Goal: Information Seeking & Learning: Understand process/instructions

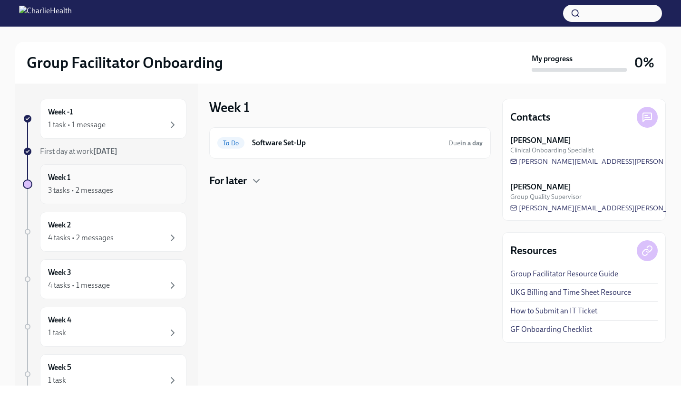
scroll to position [112, 0]
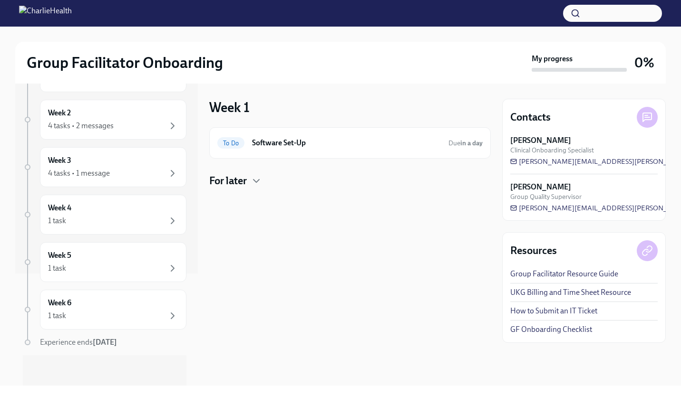
click at [260, 188] on div at bounding box center [349, 203] width 281 height 30
click at [252, 180] on icon "button" at bounding box center [255, 180] width 11 height 11
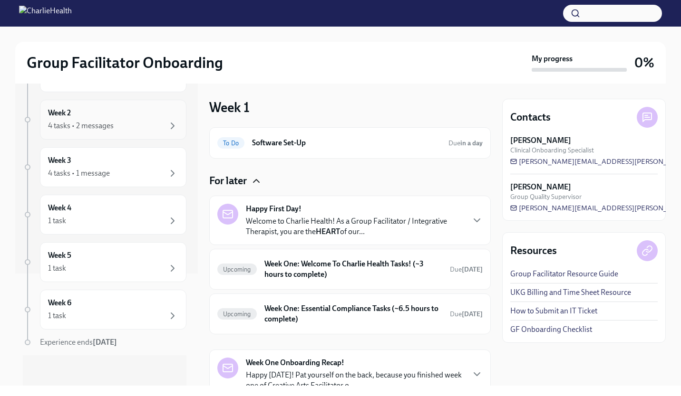
scroll to position [0, 0]
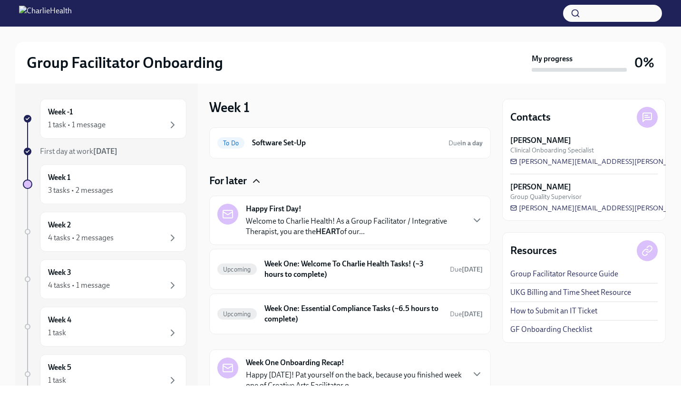
click at [29, 9] on img at bounding box center [45, 13] width 53 height 15
click at [72, 16] on img at bounding box center [45, 13] width 53 height 15
click at [120, 189] on div "3 tasks • 2 messages" at bounding box center [113, 190] width 130 height 11
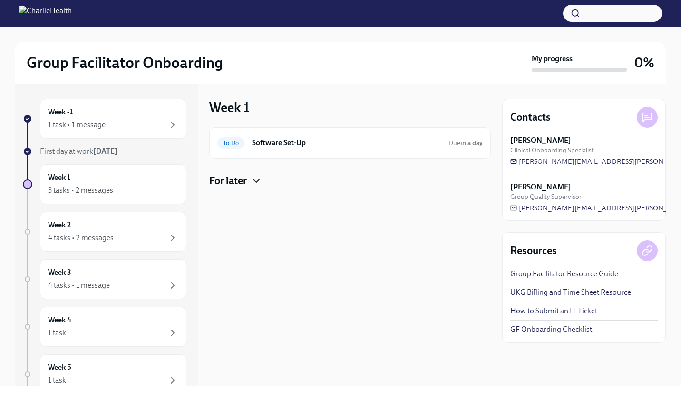
click at [253, 181] on icon "button" at bounding box center [255, 180] width 11 height 11
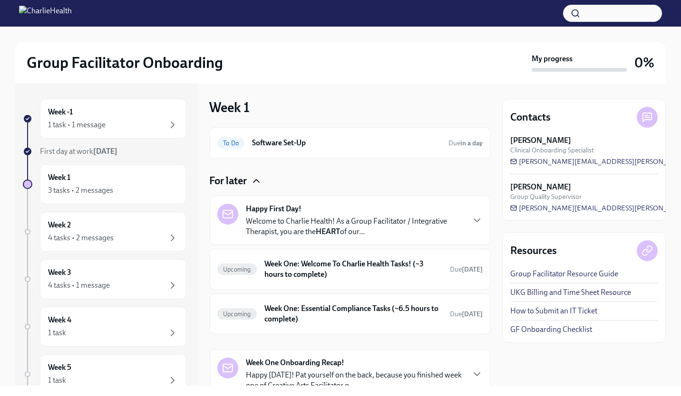
click at [106, 163] on div "Week -1 1 task • 1 message First day at work [DATE] Week 1 3 tasks • 2 messages…" at bounding box center [104, 298] width 163 height 399
click at [80, 182] on div "Week 1 3 tasks • 2 messages" at bounding box center [113, 185] width 130 height 24
click at [162, 232] on div "Week 2 4 tasks • 2 messages" at bounding box center [113, 232] width 130 height 24
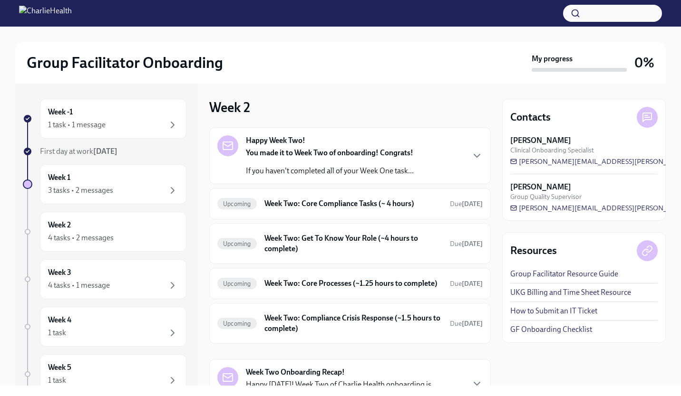
click at [444, 164] on div "Happy Week Two! You made it to Week Two of onboarding! Congrats! If you haven't…" at bounding box center [349, 155] width 265 height 41
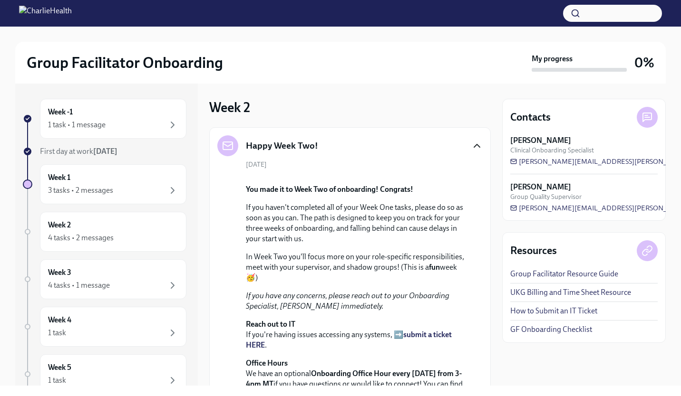
click at [471, 143] on icon "button" at bounding box center [476, 145] width 11 height 11
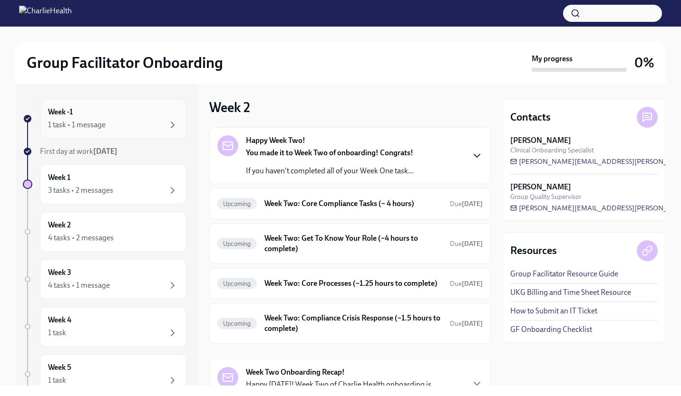
click at [85, 122] on div "1 task • 1 message" at bounding box center [77, 125] width 58 height 10
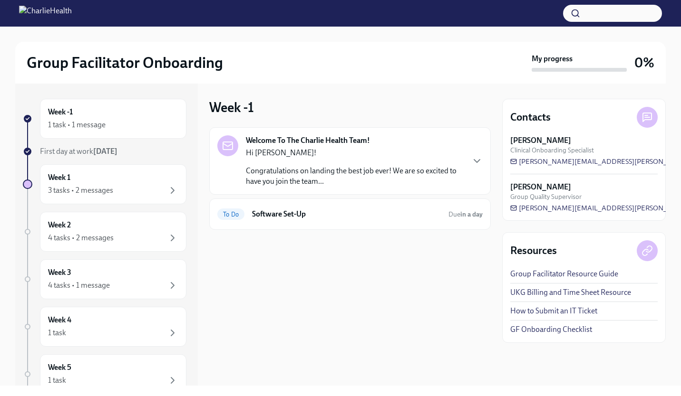
click at [333, 180] on p "Congratulations on landing the best job ever! We are so excited to have you joi…" at bounding box center [355, 176] width 218 height 21
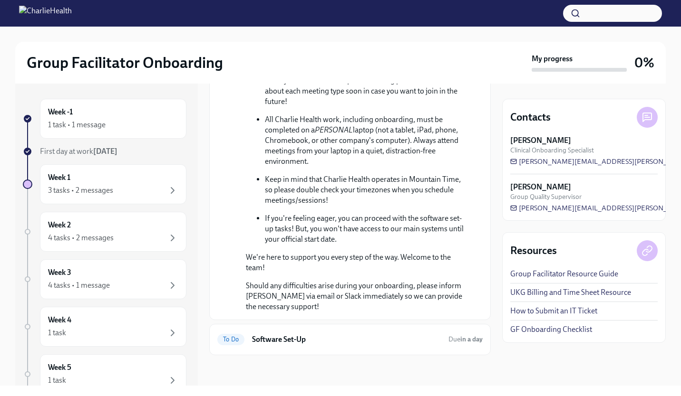
scroll to position [434, 0]
click at [313, 339] on h6 "Software Set-Up" at bounding box center [347, 340] width 190 height 10
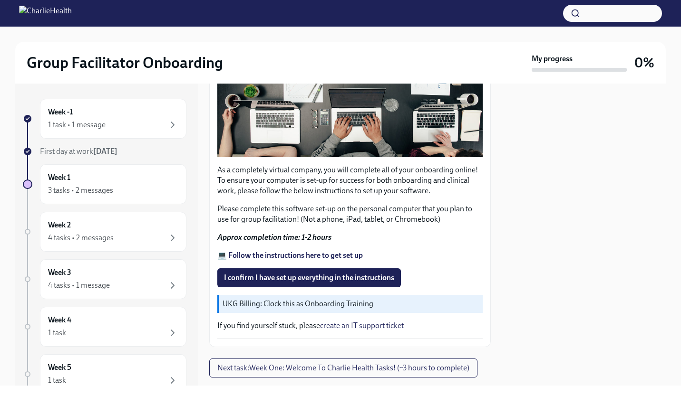
scroll to position [240, 0]
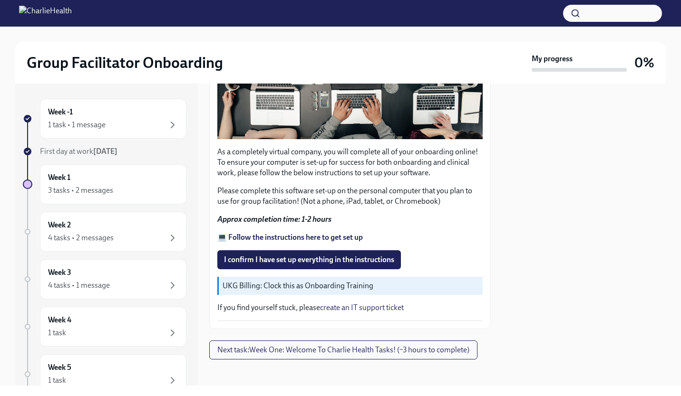
click at [302, 281] on p "UKG Billing: Clock this as Onboarding Training" at bounding box center [350, 286] width 256 height 10
click at [301, 303] on p "If you find yourself stuck, please create an IT support ticket" at bounding box center [349, 308] width 265 height 10
click at [300, 285] on p "UKG Billing: Clock this as Onboarding Training" at bounding box center [350, 286] width 256 height 10
click at [301, 233] on strong "💻 Follow the instructions here to get set up" at bounding box center [289, 237] width 145 height 9
click at [314, 284] on p "UKG Billing: Clock this as Onboarding Training" at bounding box center [350, 286] width 256 height 10
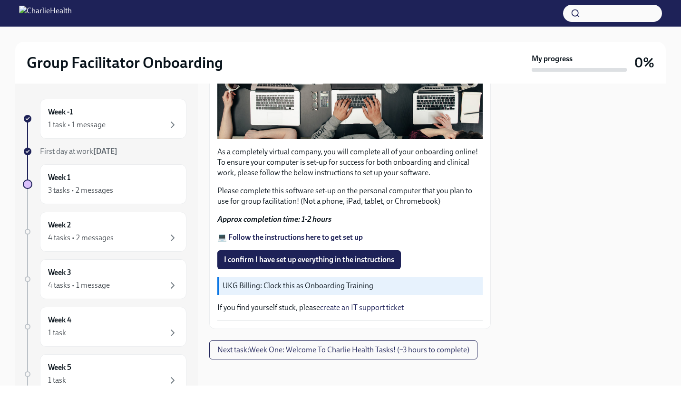
click at [352, 304] on link "create an IT support ticket" at bounding box center [362, 307] width 84 height 9
